Goal: Task Accomplishment & Management: Use online tool/utility

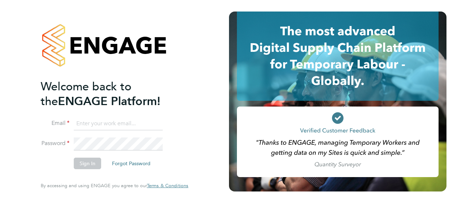
type input "james.ballantyne@vistry.co.uk"
click at [87, 163] on button "Sign In" at bounding box center [87, 164] width 27 height 12
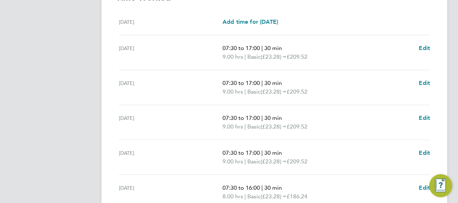
scroll to position [316, 0]
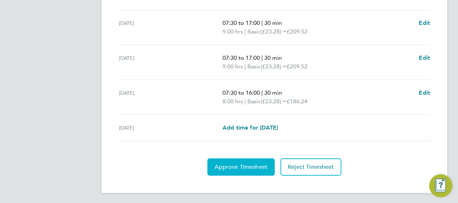
click at [243, 163] on span "Approve Timesheet" at bounding box center [240, 166] width 53 height 7
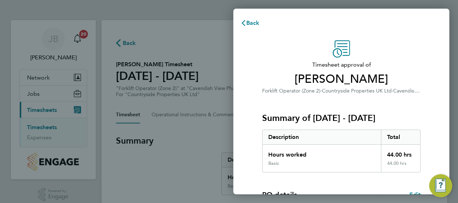
scroll to position [141, 0]
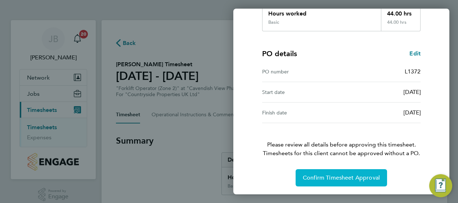
click at [327, 176] on span "Confirm Timesheet Approval" at bounding box center [341, 177] width 77 height 7
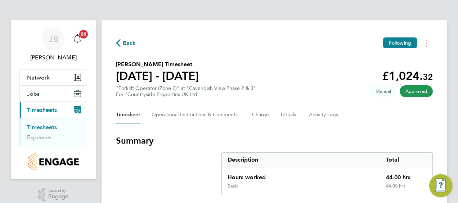
click at [44, 124] on link "Timesheets" at bounding box center [42, 127] width 30 height 7
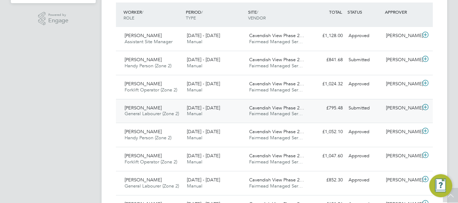
click at [266, 109] on span "Cavendish View Phase 2…" at bounding box center [276, 108] width 55 height 6
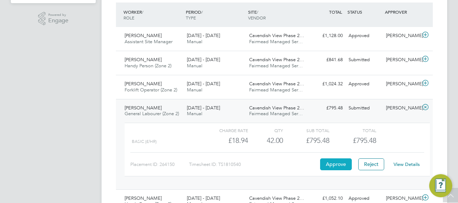
click at [338, 164] on button "Approve" at bounding box center [336, 164] width 32 height 12
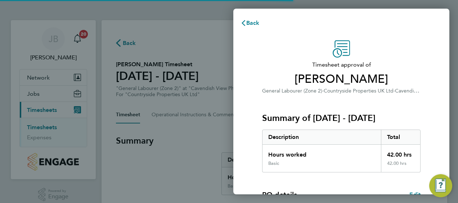
scroll to position [141, 0]
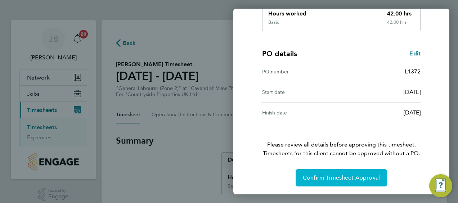
click at [339, 177] on span "Confirm Timesheet Approval" at bounding box center [341, 177] width 77 height 7
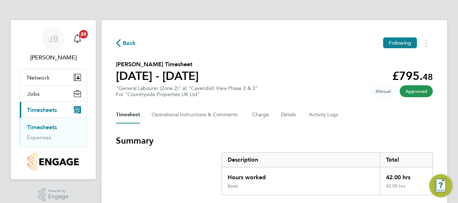
click at [45, 128] on link "Timesheets" at bounding box center [42, 127] width 30 height 7
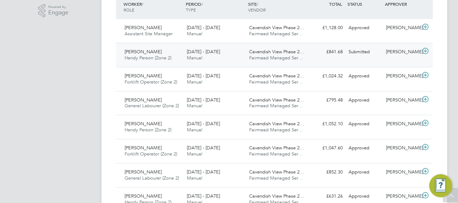
click at [263, 53] on span "Cavendish View Phase 2…" at bounding box center [276, 52] width 55 height 6
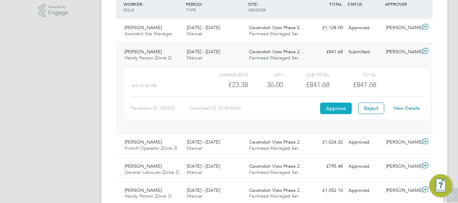
click at [340, 107] on button "Approve" at bounding box center [336, 109] width 32 height 12
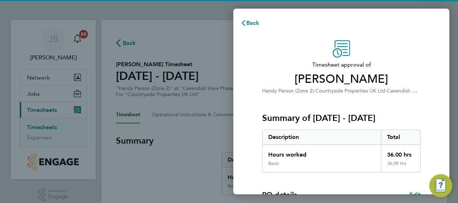
scroll to position [141, 0]
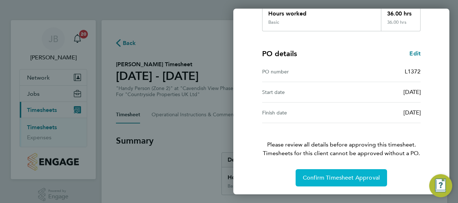
click at [340, 177] on span "Confirm Timesheet Approval" at bounding box center [341, 177] width 77 height 7
